Goal: Task Accomplishment & Management: Use online tool/utility

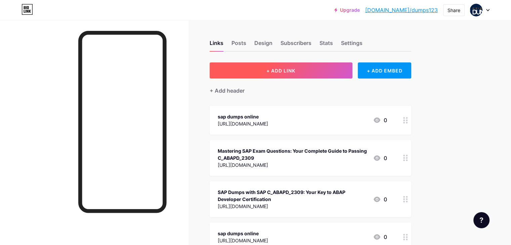
click at [303, 65] on button "+ ADD LINK" at bounding box center [281, 70] width 143 height 16
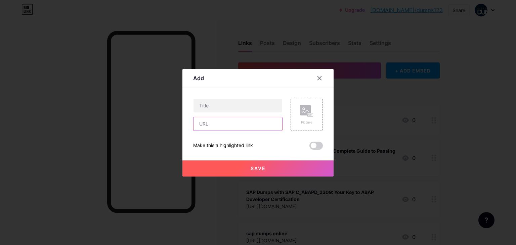
click at [200, 130] on input "text" at bounding box center [238, 123] width 89 height 13
click at [218, 125] on input "text" at bounding box center [238, 123] width 89 height 13
paste input "[URL][DOMAIN_NAME]"
type input "[URL][DOMAIN_NAME]"
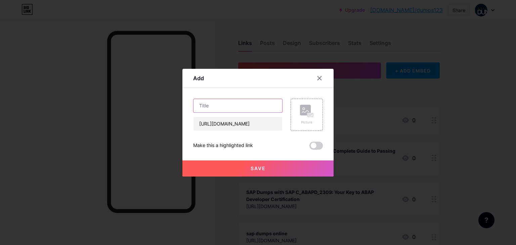
scroll to position [0, 0]
click at [219, 106] on input "text" at bounding box center [238, 105] width 89 height 13
click at [231, 104] on input "text" at bounding box center [238, 105] width 89 height 13
paste input "Where to Find Reliable C_FSM_2211 SAP Dumps"
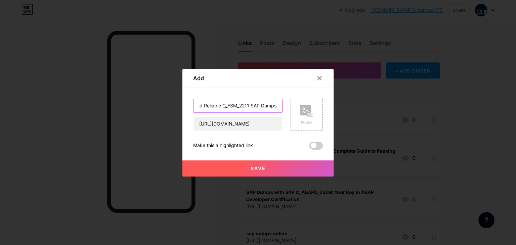
type input "Where to Find Reliable C_FSM_2211 SAP Dumps"
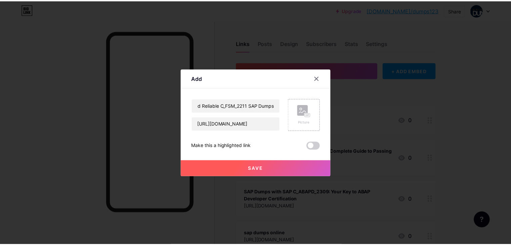
scroll to position [0, 0]
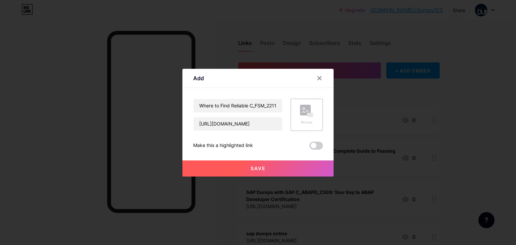
click at [257, 165] on button "Save" at bounding box center [257, 169] width 151 height 16
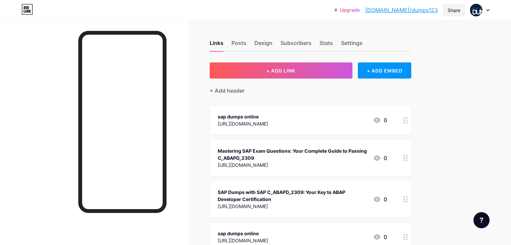
click at [452, 10] on div "Share" at bounding box center [454, 10] width 13 height 7
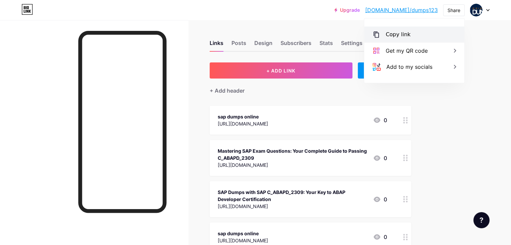
click at [382, 31] on div "Copy link" at bounding box center [414, 35] width 100 height 16
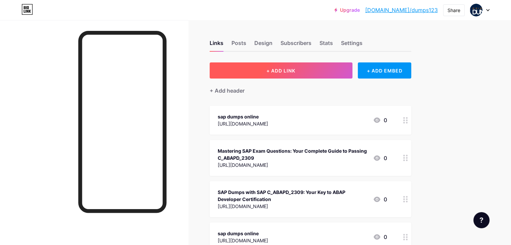
click at [312, 75] on button "+ ADD LINK" at bounding box center [281, 70] width 143 height 16
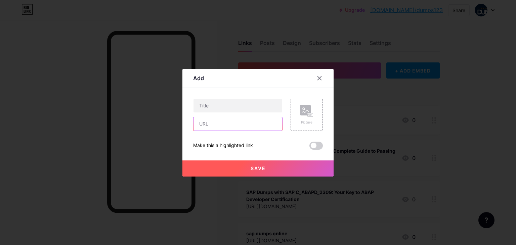
click at [217, 128] on input "text" at bounding box center [238, 123] width 89 height 13
paste input "https://aws-dumps-online.hashnode.dev/what-are-ciee2e2404-sap-dumps-and-how-to-…"
click at [241, 125] on input "text" at bounding box center [238, 123] width 89 height 13
type input "https://aws-dumps-online.hashnode.dev/what-are-ciee2e2404-sap-dumps-and-how-to-…"
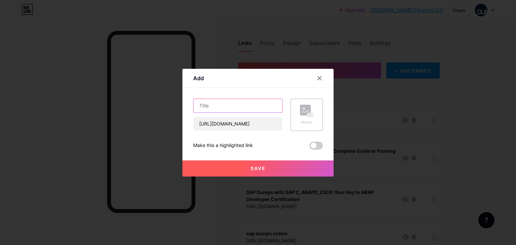
scroll to position [0, 0]
click at [239, 105] on input "text" at bounding box center [238, 105] width 89 height 13
paste input "What Are C_IEE2E_2404 SAP Dumps and How to Pass the Exam in the USA?"
type input "What Are C_IEE2E_2404 SAP Dumps and How to Pass the Exam in the USA?"
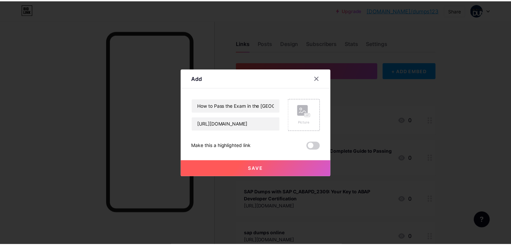
scroll to position [0, 0]
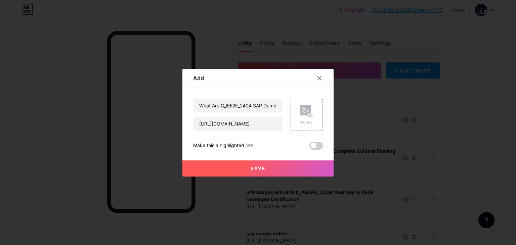
click at [263, 171] on button "Save" at bounding box center [257, 169] width 151 height 16
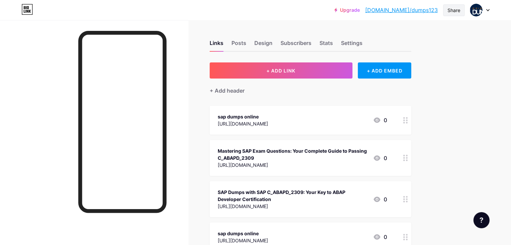
click at [454, 8] on div "Share" at bounding box center [454, 10] width 13 height 7
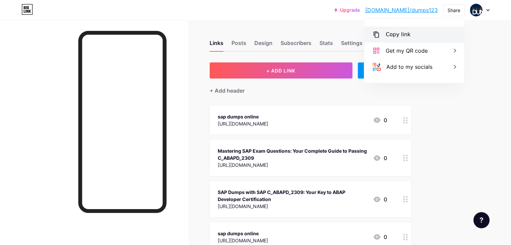
click at [403, 38] on div "Copy link" at bounding box center [398, 35] width 25 height 8
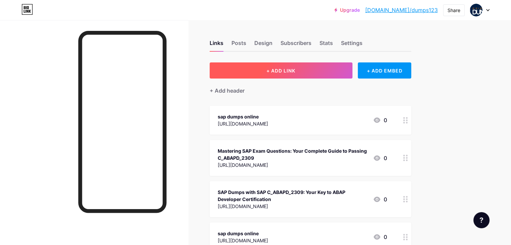
click at [309, 65] on button "+ ADD LINK" at bounding box center [281, 70] width 143 height 16
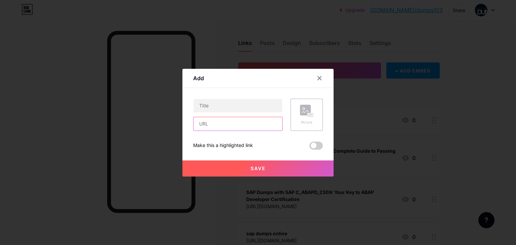
paste input "https://aws-dumps-online.hashnode.dev/what-are-cs4cfi2504-sap-dumps-and-how-to-…"
type input "https://aws-dumps-online.hashnode.dev/what-are-cs4cfi2504-sap-dumps-and-how-to-…"
click at [220, 108] on input "text" at bounding box center [238, 105] width 89 height 13
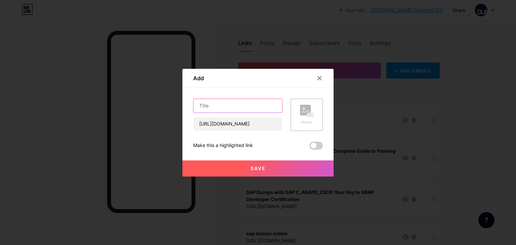
paste input "What Are C_S4CFI_2504 SAP Dumps and How to Pass the Exam in the USA?"
type input "What Are C_S4CFI_2504 SAP Dumps and How to Pass the Exam in the USA?"
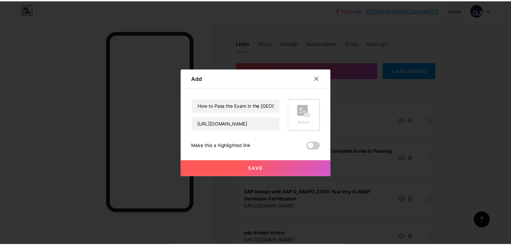
scroll to position [0, 0]
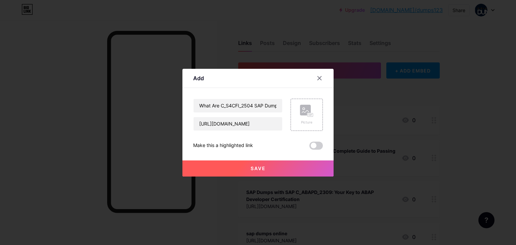
click at [238, 168] on button "Save" at bounding box center [257, 169] width 151 height 16
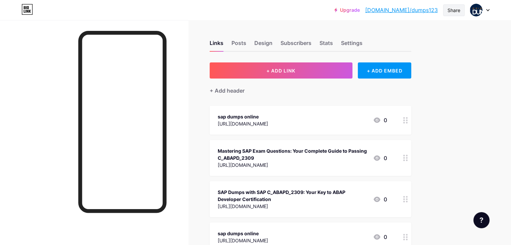
click at [451, 8] on div "Share" at bounding box center [454, 10] width 13 height 7
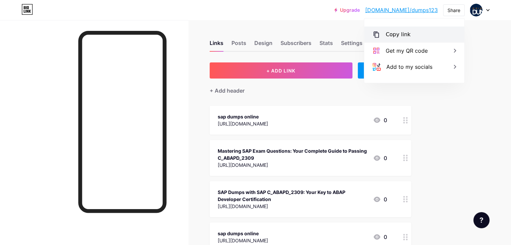
click at [403, 35] on div "Copy link" at bounding box center [398, 35] width 25 height 8
